Goal: Information Seeking & Learning: Check status

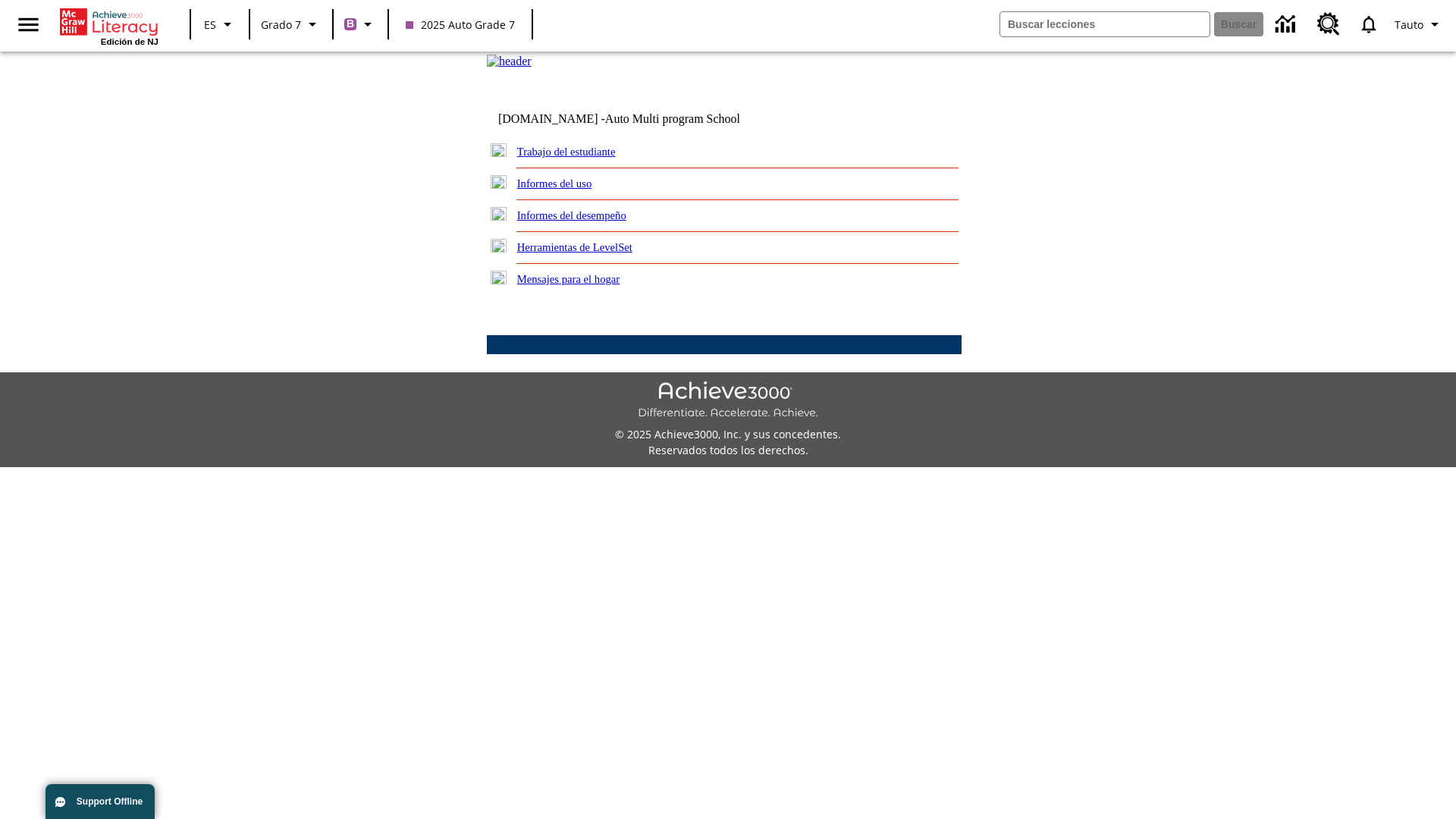
click at [592, 222] on link "Informes del desempeño" at bounding box center [572, 215] width 110 height 12
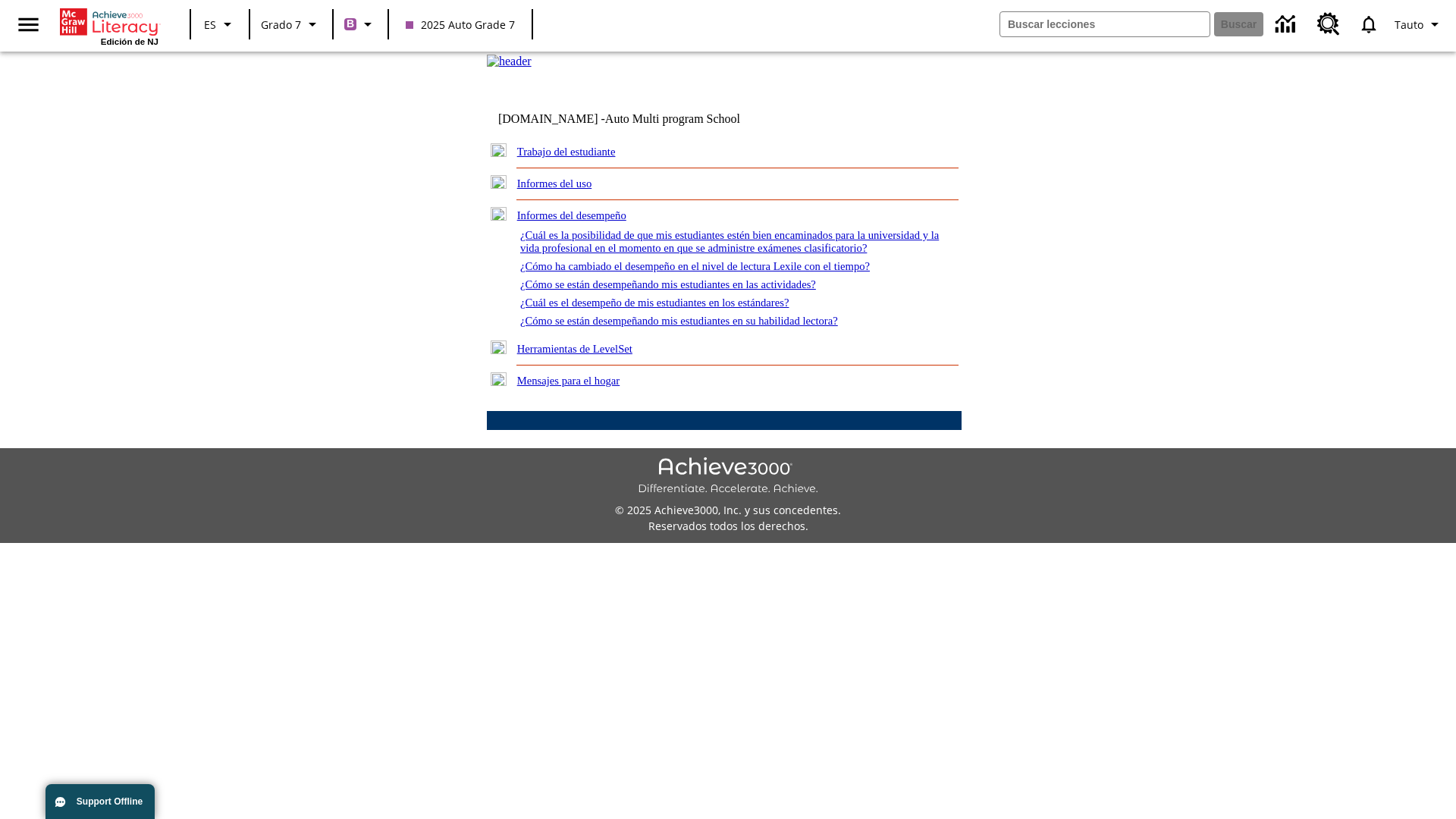
click at [706, 327] on link "¿Cómo se están desempeñando mis estudiantes en su habilidad lectora?" at bounding box center [678, 321] width 318 height 12
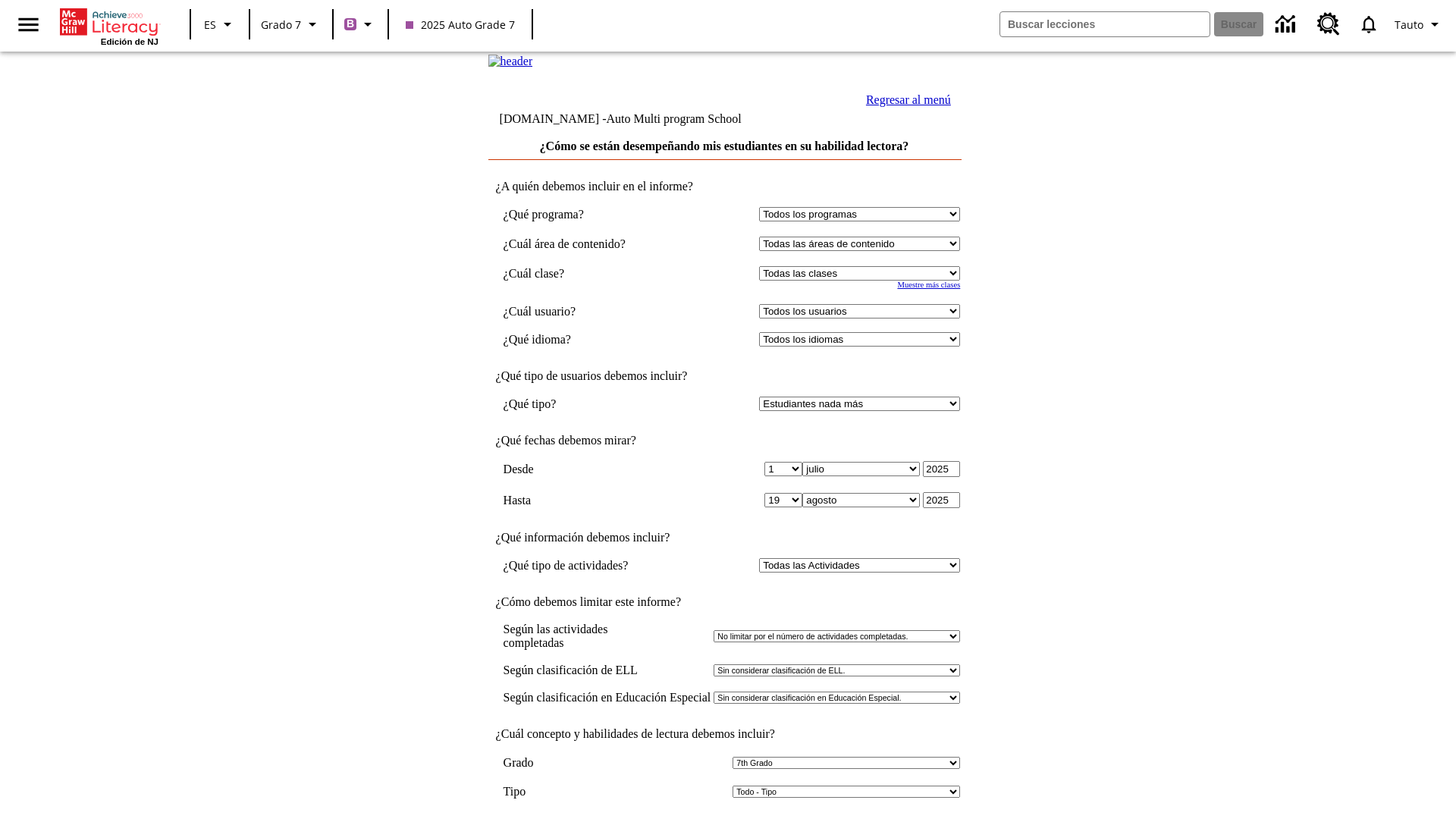
select select "2"
select select "2349292"
